Goal: Check status

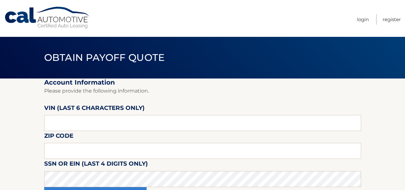
click at [116, 120] on input "text" at bounding box center [202, 123] width 317 height 16
type input "664125"
click at [117, 154] on input "text" at bounding box center [202, 151] width 317 height 16
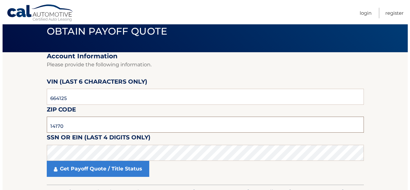
scroll to position [32, 0]
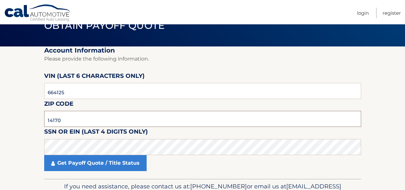
type input "14170"
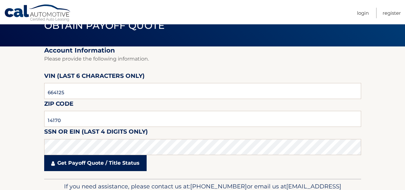
click at [116, 163] on link "Get Payoff Quote / Title Status" at bounding box center [95, 163] width 102 height 16
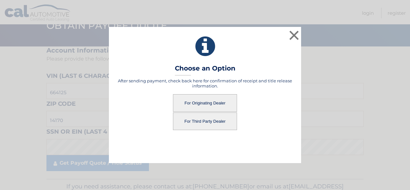
click at [208, 102] on button "For Originating Dealer" at bounding box center [205, 103] width 64 height 18
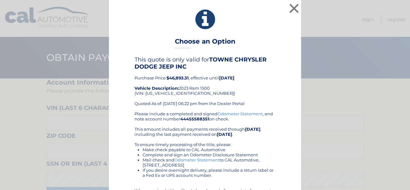
click at [314, 55] on div "× Choose an Option This quote is only valid for TOWNE CHRYSLER DODGE JEEP INC P…" at bounding box center [205, 118] width 405 height 237
